Goal: Download file/media

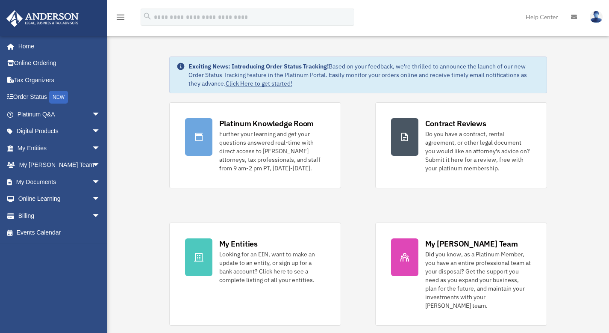
click at [363, 217] on div "Platinum Knowledge Room Further your learning and get your questions answered r…" at bounding box center [358, 213] width 378 height 223
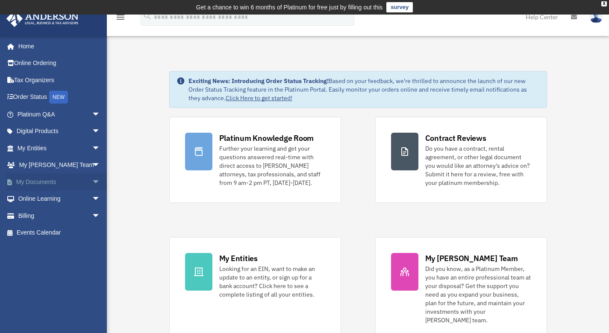
click at [29, 181] on link "My Documents arrow_drop_down" at bounding box center [59, 181] width 107 height 17
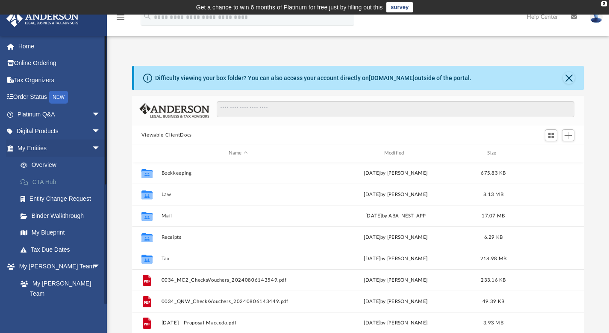
scroll to position [188, 445]
click at [47, 165] on link "Overview" at bounding box center [62, 164] width 101 height 17
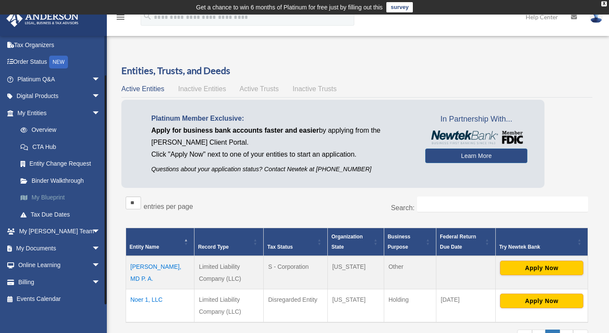
scroll to position [40, 0]
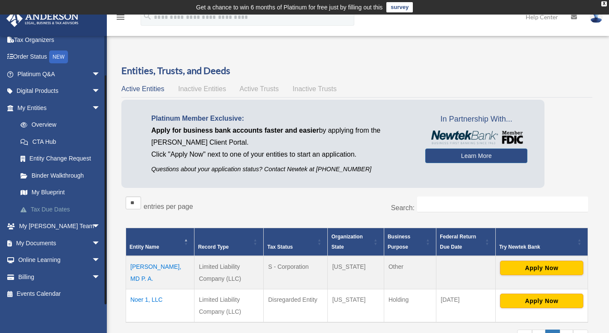
click at [40, 212] on link "Tax Due Dates" at bounding box center [62, 208] width 101 height 17
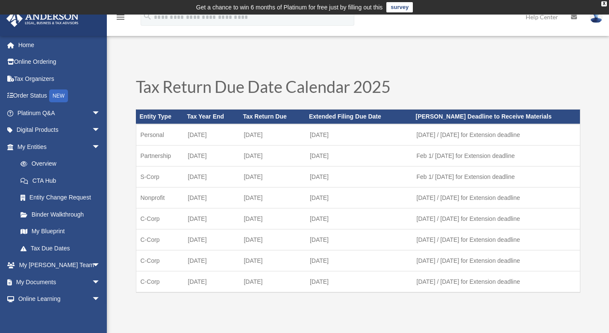
scroll to position [2, 0]
click at [60, 215] on link "Binder Walkthrough" at bounding box center [62, 213] width 101 height 17
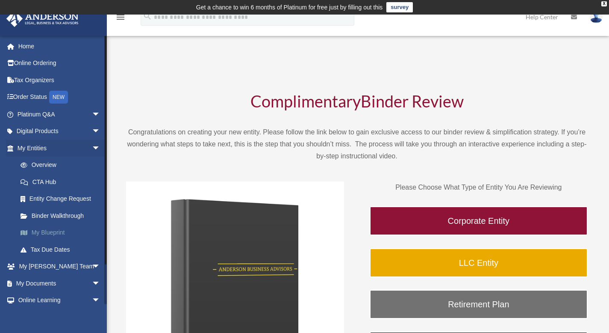
click at [56, 233] on link "My Blueprint" at bounding box center [62, 232] width 101 height 17
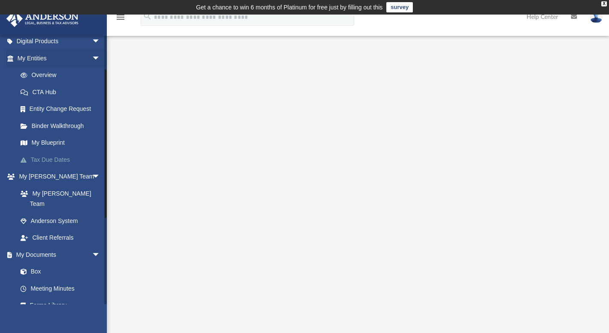
scroll to position [11, 0]
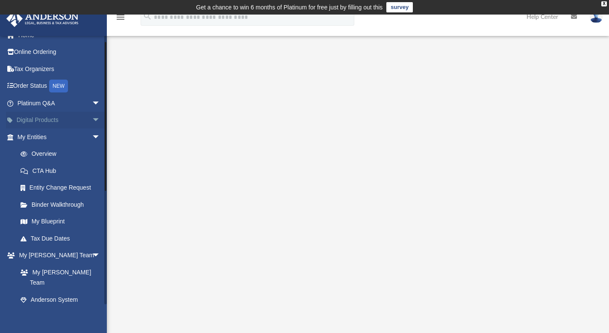
click at [92, 122] on span "arrow_drop_down" at bounding box center [100, 121] width 17 height 18
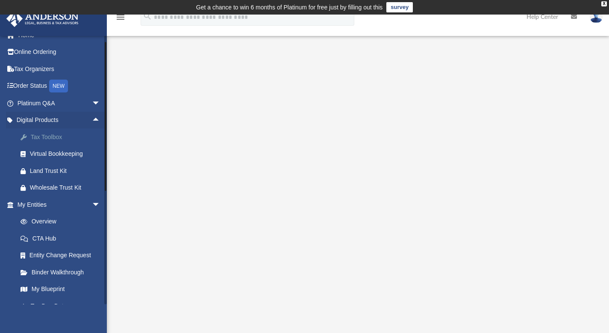
click at [52, 139] on div "Tax Toolbox" at bounding box center [66, 137] width 73 height 11
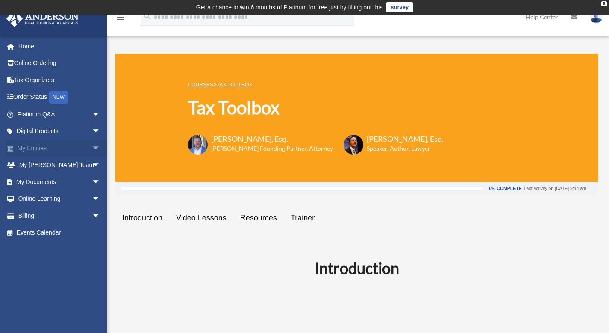
click at [92, 148] on span "arrow_drop_down" at bounding box center [100, 148] width 17 height 18
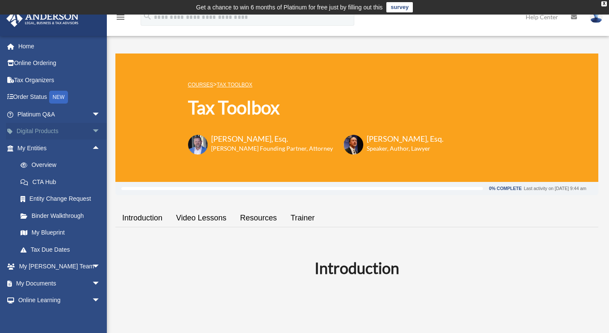
click at [92, 131] on span "arrow_drop_down" at bounding box center [100, 132] width 17 height 18
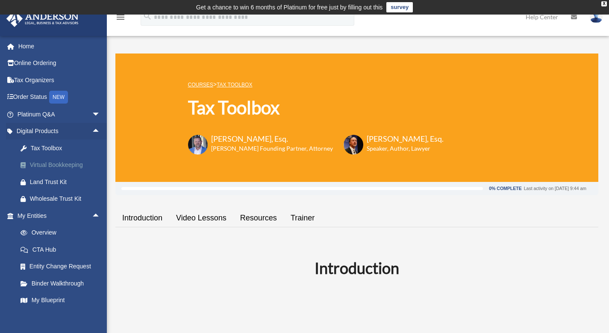
click at [47, 167] on div "Virtual Bookkeeping" at bounding box center [66, 164] width 73 height 11
click at [92, 129] on span "arrow_drop_up" at bounding box center [100, 132] width 17 height 18
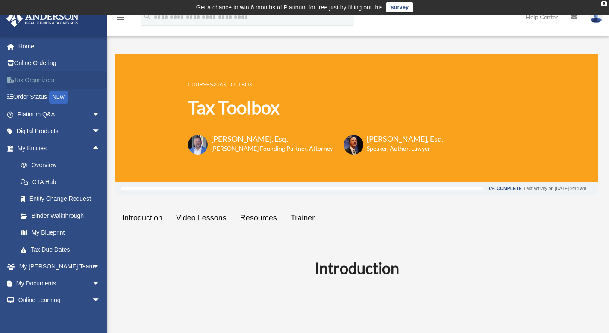
click at [42, 83] on link "Tax Organizers" at bounding box center [59, 79] width 107 height 17
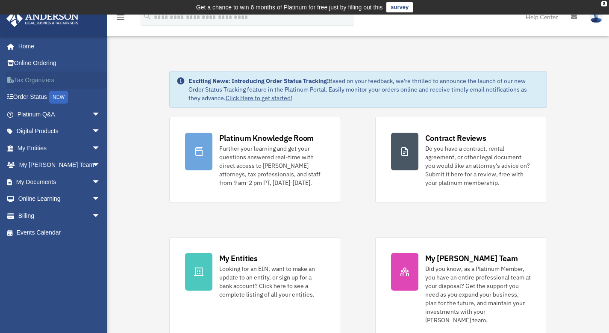
click at [21, 83] on link "Tax Organizers" at bounding box center [59, 79] width 107 height 17
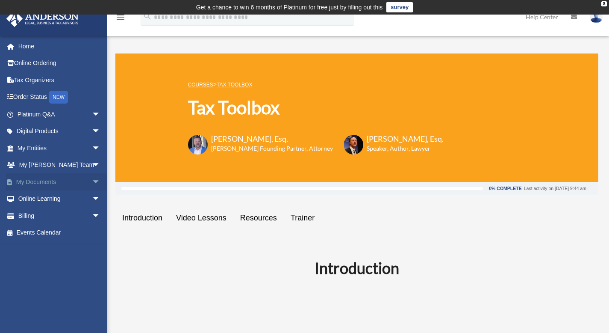
click at [92, 182] on span "arrow_drop_down" at bounding box center [100, 182] width 17 height 18
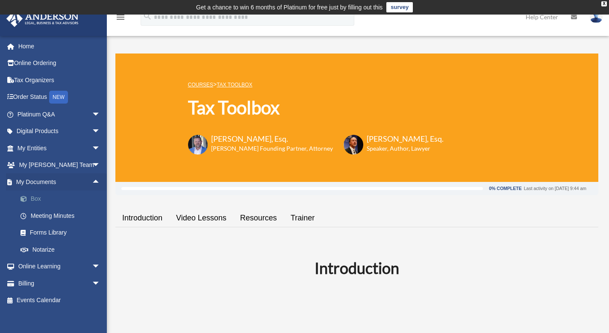
click at [37, 198] on link "Box" at bounding box center [62, 198] width 101 height 17
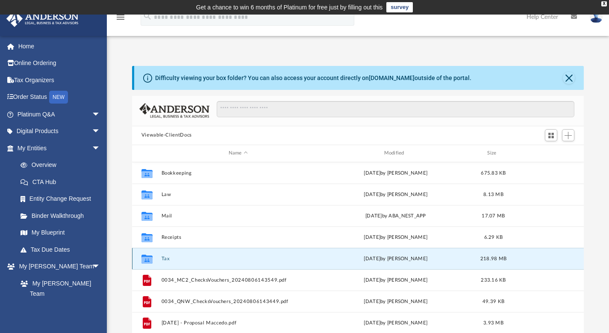
click at [163, 256] on button "Tax" at bounding box center [238, 258] width 154 height 6
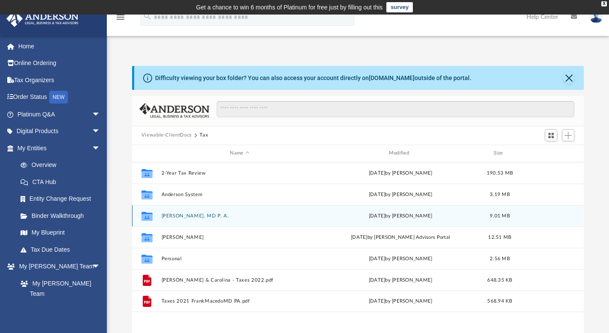
click at [186, 213] on button "[PERSON_NAME], MD P. A." at bounding box center [239, 215] width 157 height 6
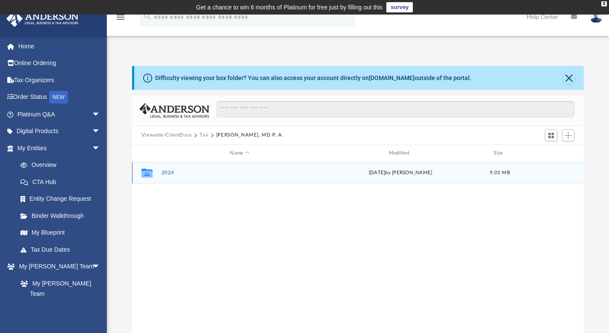
click at [147, 175] on icon "grid" at bounding box center [146, 174] width 11 height 7
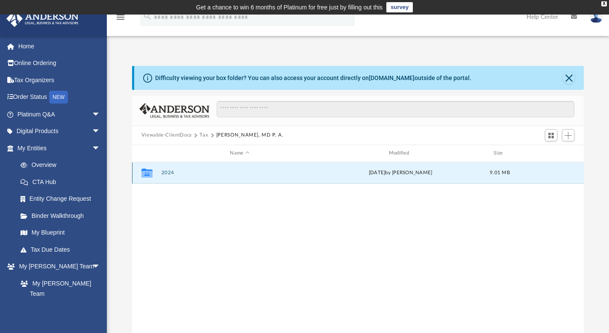
click at [167, 171] on button "2024" at bounding box center [239, 173] width 157 height 6
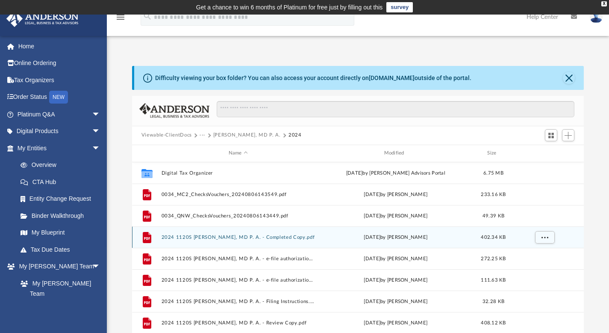
drag, startPoint x: 177, startPoint y: 230, endPoint x: 177, endPoint y: 225, distance: 4.3
click at [177, 229] on div "File 2024 1120S FRANK MACCEDO, MD P. A. - Completed Copy.pdf Fri Jun 6 2025 by …" at bounding box center [358, 236] width 452 height 21
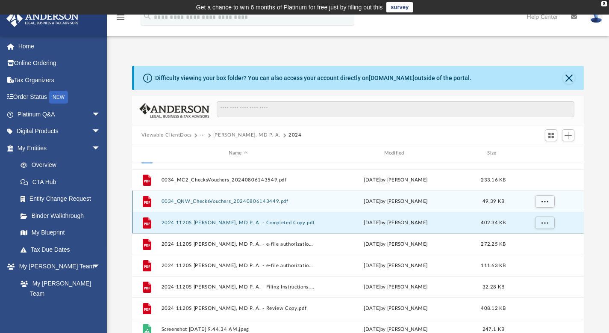
scroll to position [15, 0]
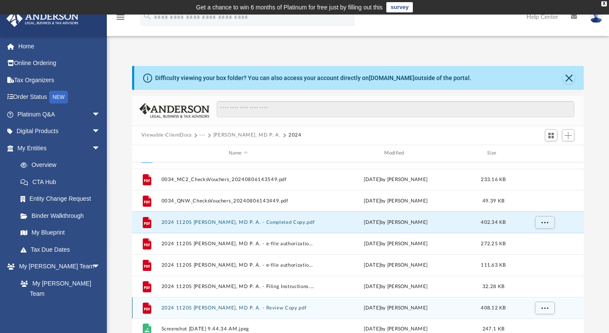
click at [209, 307] on button "2024 1120S FRANK MACCEDO, MD P. A. - Review Copy.pdf" at bounding box center [238, 307] width 154 height 6
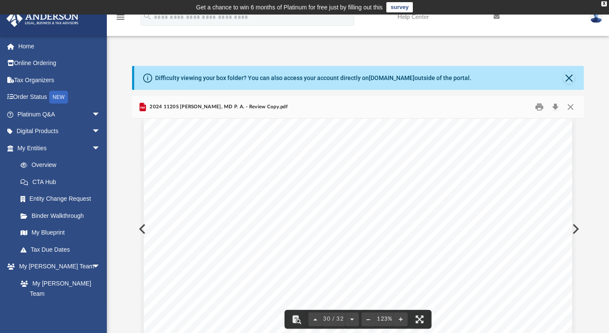
scroll to position [16381, 0]
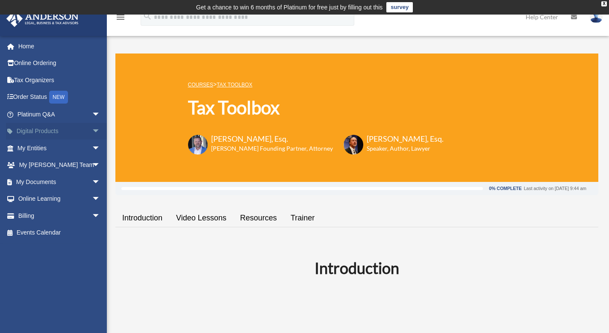
click at [92, 132] on span "arrow_drop_down" at bounding box center [100, 132] width 17 height 18
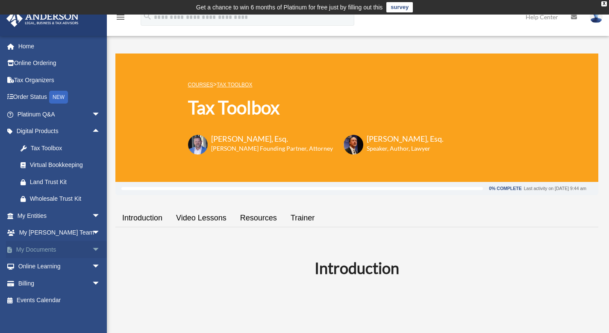
click at [92, 249] on span "arrow_drop_down" at bounding box center [100, 250] width 17 height 18
click at [29, 265] on span at bounding box center [28, 266] width 6 height 6
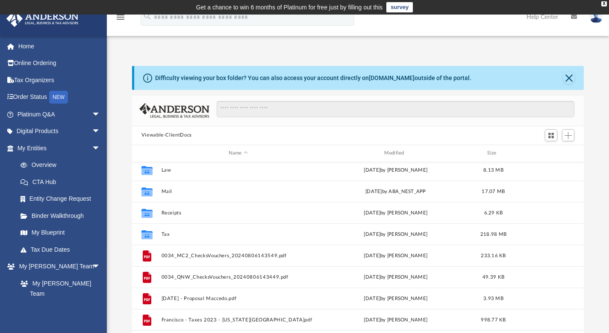
scroll to position [58, 0]
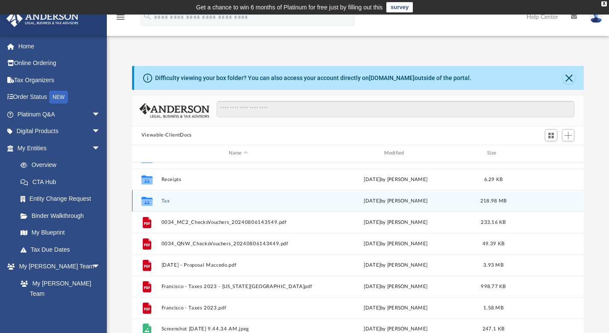
click at [166, 200] on button "Tax" at bounding box center [238, 200] width 154 height 6
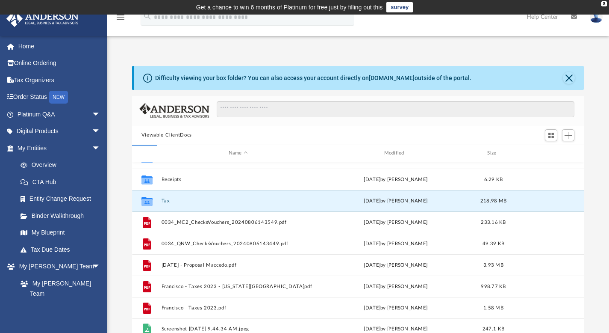
scroll to position [0, 0]
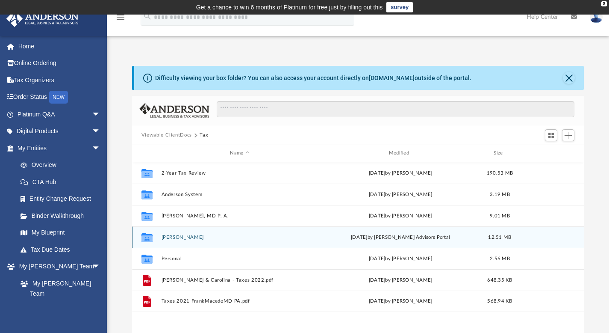
click at [182, 238] on button "Maccedo, Francis" at bounding box center [239, 237] width 157 height 6
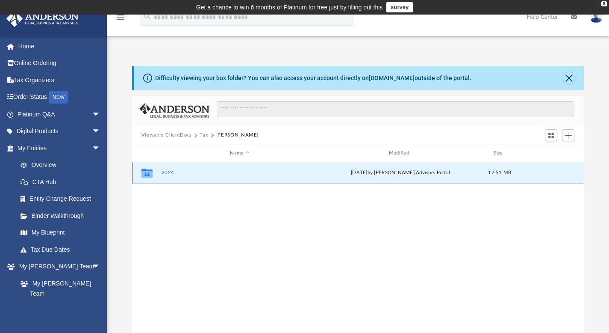
click at [166, 172] on button "2024" at bounding box center [239, 173] width 157 height 6
click at [170, 172] on button "Digital Tax Organizer" at bounding box center [239, 173] width 157 height 6
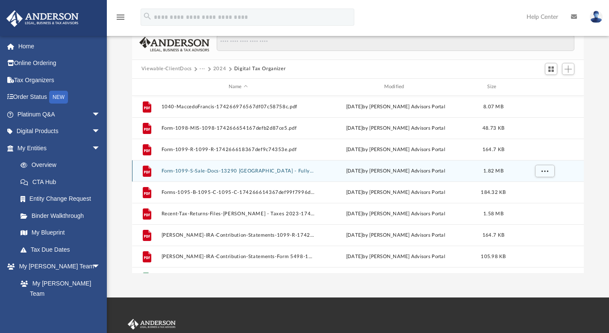
scroll to position [28, 0]
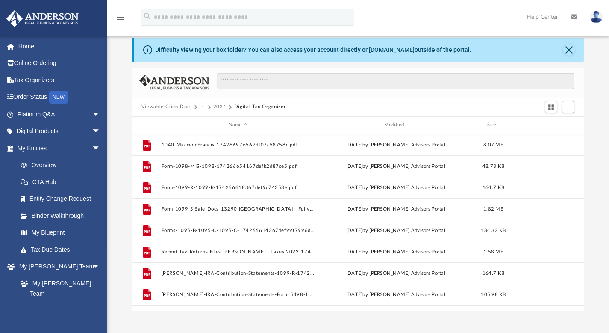
click at [221, 107] on button "2024" at bounding box center [219, 107] width 13 height 8
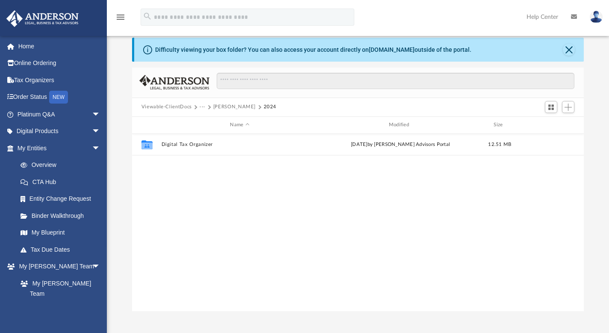
click at [198, 107] on span "Viewable-ClientDocs" at bounding box center [170, 107] width 59 height 8
click at [176, 107] on button "Viewable-ClientDocs" at bounding box center [166, 107] width 50 height 8
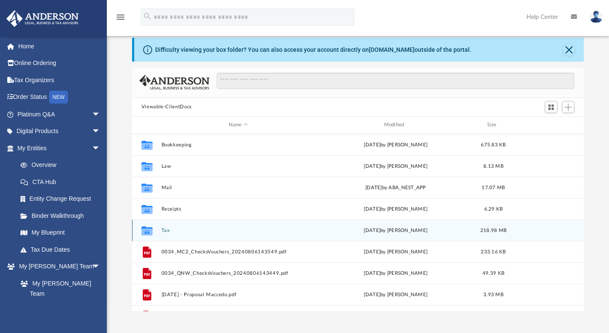
click at [169, 228] on button "Tax" at bounding box center [238, 230] width 154 height 6
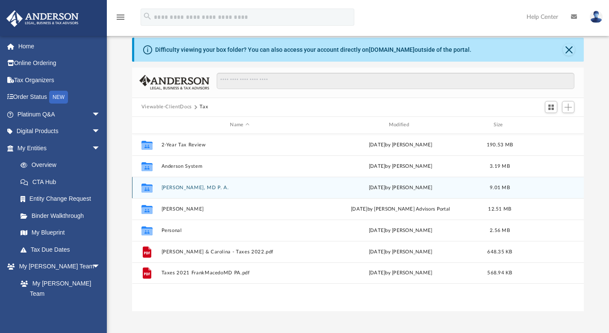
click at [190, 187] on button "FRANK MACCEDO, MD P. A." at bounding box center [239, 187] width 157 height 6
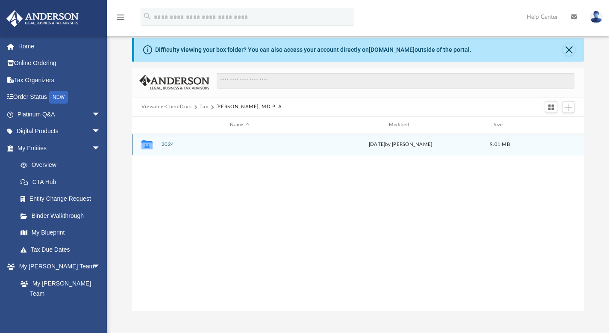
click at [168, 144] on button "2024" at bounding box center [239, 144] width 157 height 6
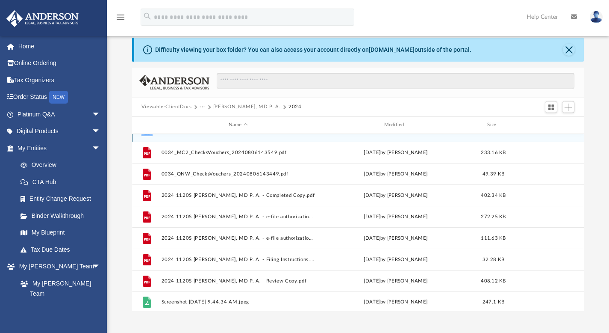
scroll to position [15, 0]
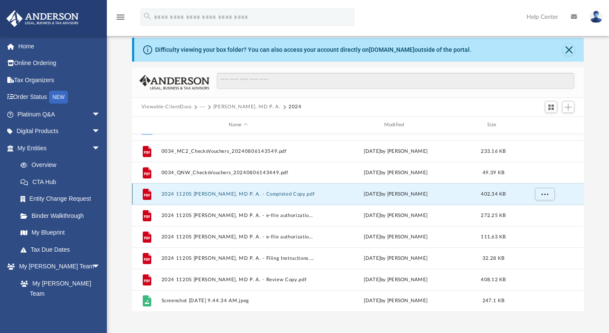
click at [230, 193] on button "2024 1120S FRANK MACCEDO, MD P. A. - Completed Copy.pdf" at bounding box center [238, 194] width 154 height 6
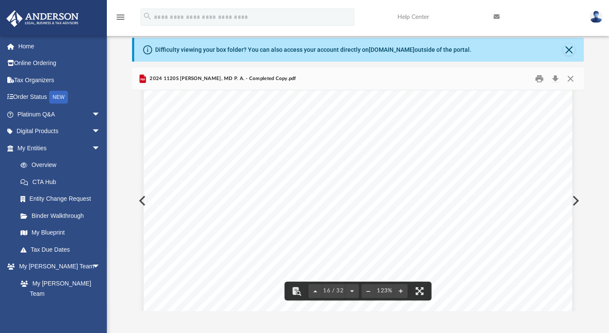
scroll to position [8540, 0]
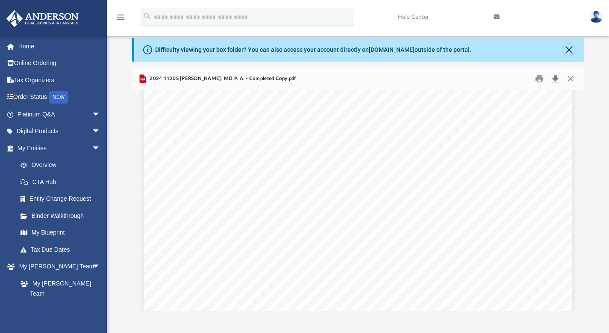
click at [556, 76] on button "Download" at bounding box center [555, 78] width 15 height 13
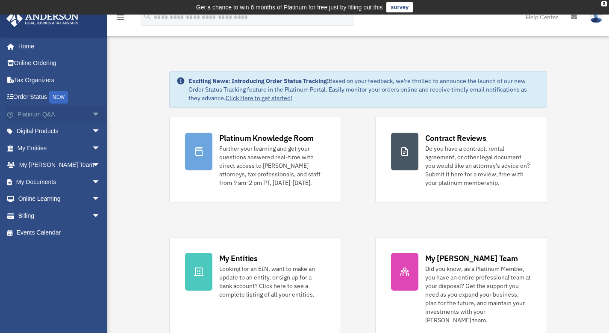
click at [92, 115] on span "arrow_drop_down" at bounding box center [100, 115] width 17 height 18
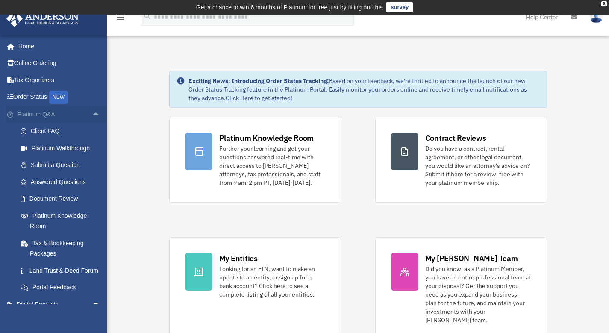
click at [92, 113] on span "arrow_drop_up" at bounding box center [100, 115] width 17 height 18
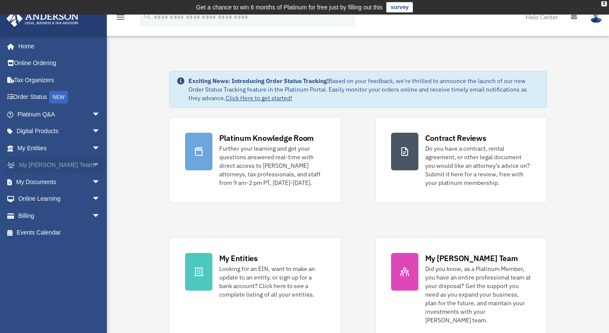
click at [92, 166] on span "arrow_drop_down" at bounding box center [100, 165] width 17 height 18
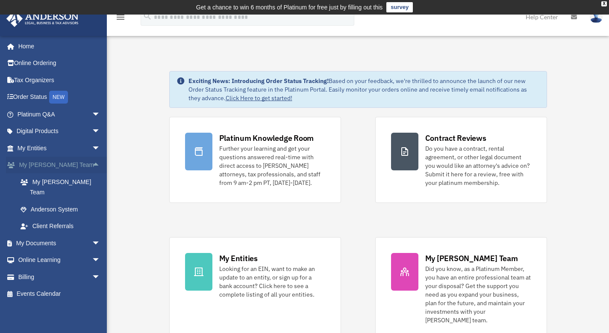
click at [92, 166] on span "arrow_drop_up" at bounding box center [100, 165] width 17 height 18
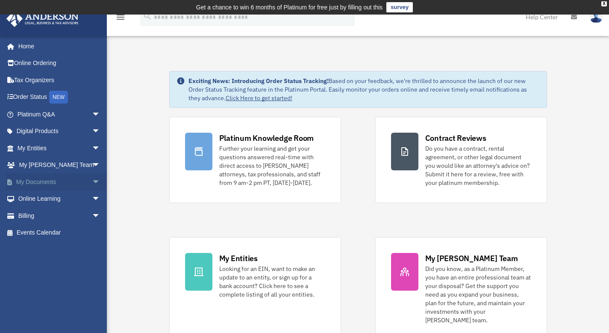
click at [92, 183] on span "arrow_drop_down" at bounding box center [100, 182] width 17 height 18
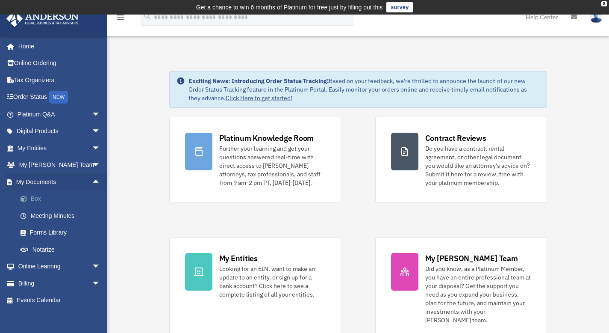
click at [36, 200] on link "Box" at bounding box center [62, 198] width 101 height 17
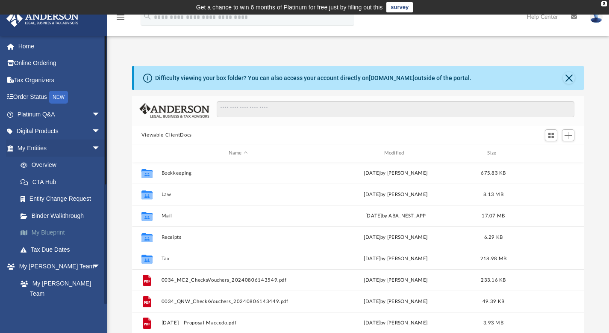
scroll to position [188, 445]
click at [46, 232] on link "My Blueprint" at bounding box center [62, 232] width 101 height 17
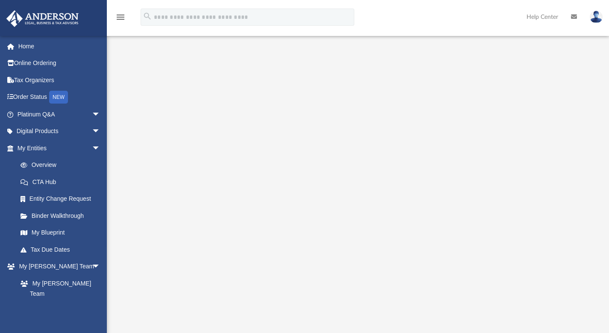
scroll to position [87, 0]
